Goal: Information Seeking & Learning: Learn about a topic

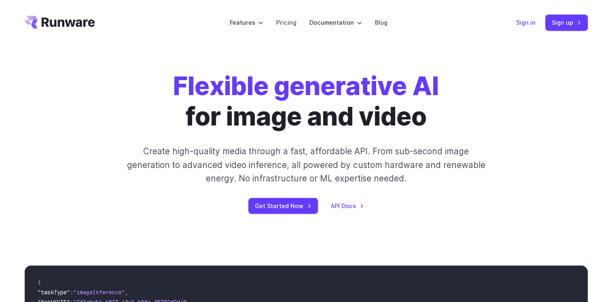
click at [523, 21] on link "Sign in" at bounding box center [525, 22] width 19 height 9
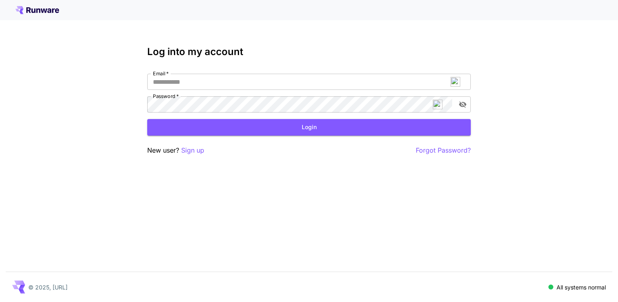
type input "**********"
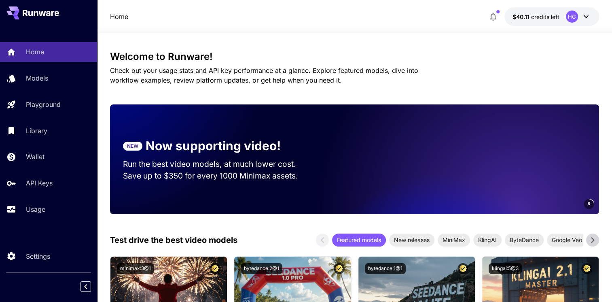
click at [48, 82] on p "Models" at bounding box center [37, 78] width 22 height 10
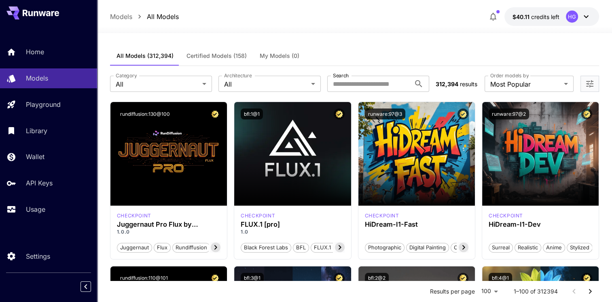
click at [377, 83] on input "Search" at bounding box center [368, 84] width 83 height 16
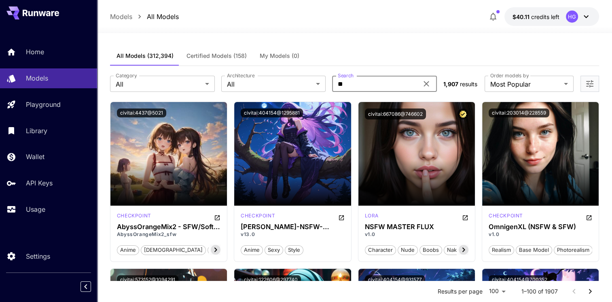
type input "**"
click at [403, 248] on span "nude" at bounding box center [407, 250] width 19 height 8
click at [406, 252] on span "nude" at bounding box center [407, 250] width 19 height 8
click at [461, 249] on icon at bounding box center [464, 250] width 10 height 10
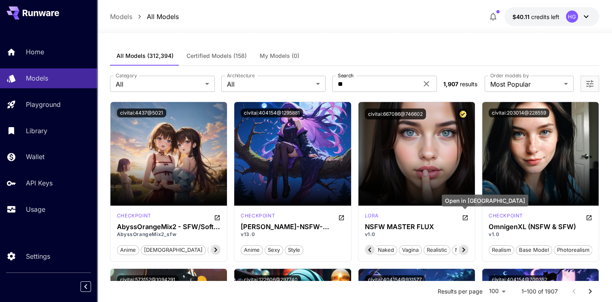
click at [465, 216] on icon "Open in CivitAI" at bounding box center [465, 217] width 5 height 5
click at [587, 215] on icon "Open in CivitAI" at bounding box center [588, 217] width 5 height 5
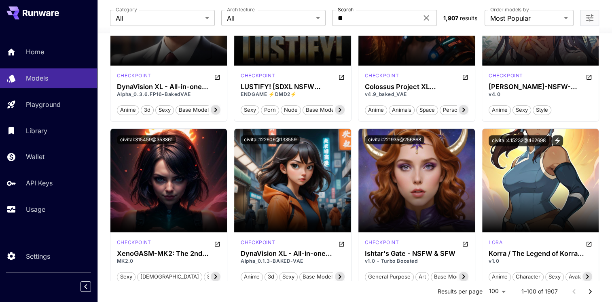
scroll to position [4006, 0]
